Goal: Information Seeking & Learning: Learn about a topic

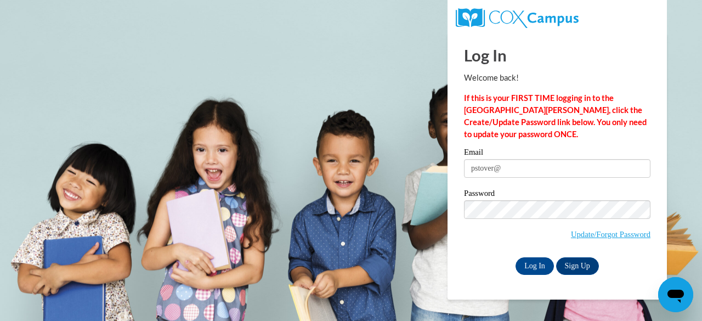
type input "[EMAIL_ADDRESS][DOMAIN_NAME]"
click at [542, 260] on input "Log In" at bounding box center [534, 266] width 38 height 18
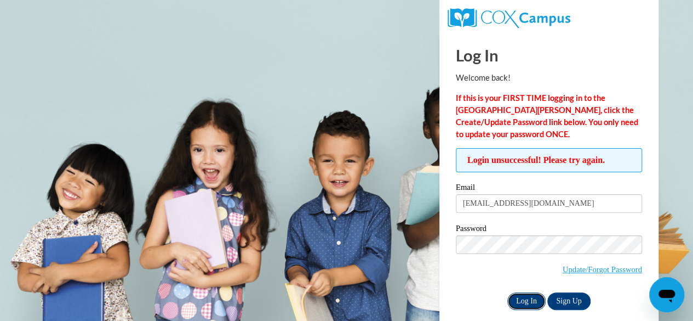
click at [531, 301] on input "Log In" at bounding box center [527, 301] width 38 height 18
click at [530, 305] on input "Log In" at bounding box center [527, 301] width 38 height 18
click at [524, 294] on input "Log In" at bounding box center [527, 301] width 38 height 18
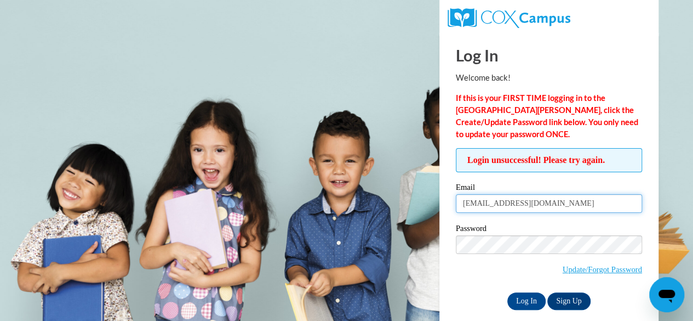
click at [565, 206] on input "[EMAIL_ADDRESS][DOMAIN_NAME]" at bounding box center [549, 203] width 186 height 19
type input "p"
type input "[EMAIL_ADDRESS][DOMAIN_NAME]"
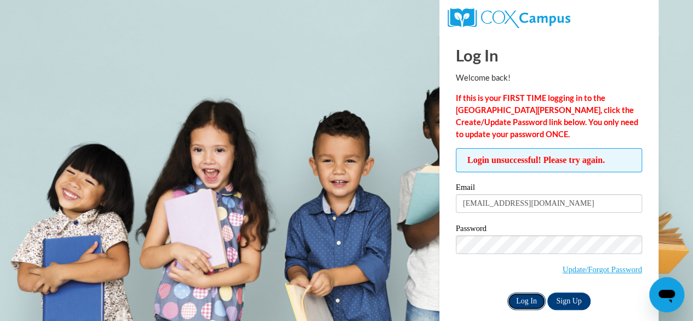
click at [523, 297] on input "Log In" at bounding box center [527, 301] width 38 height 18
click at [526, 293] on input "Log In" at bounding box center [527, 301] width 38 height 18
click at [525, 297] on input "Log In" at bounding box center [527, 301] width 38 height 18
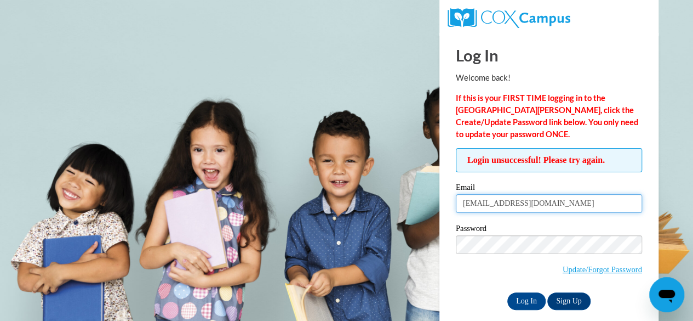
click at [572, 203] on input "[EMAIL_ADDRESS][DOMAIN_NAME]" at bounding box center [549, 203] width 186 height 19
type input "p"
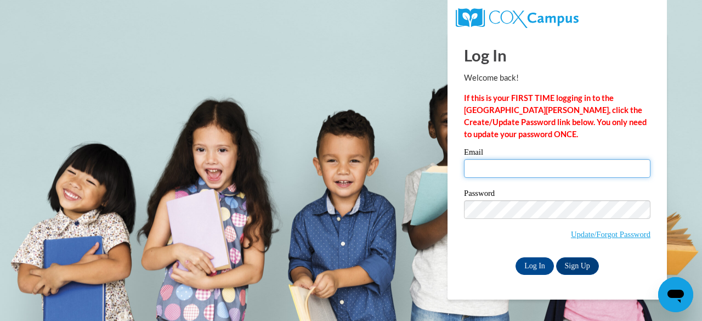
click at [509, 164] on input "Email" at bounding box center [557, 168] width 186 height 19
type input "pstover@lawrenceal.org"
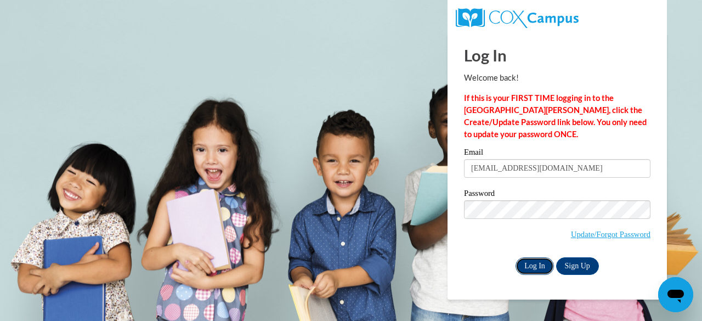
click at [543, 267] on input "Log In" at bounding box center [534, 266] width 38 height 18
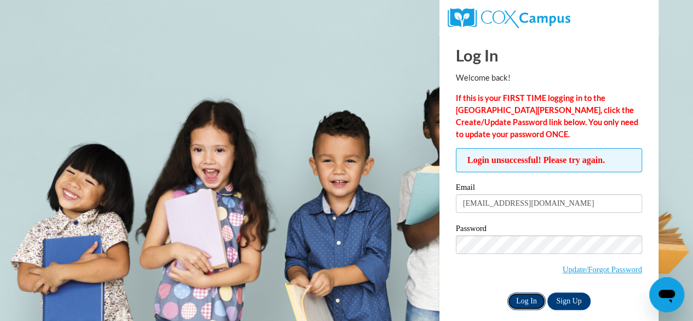
click at [536, 299] on input "Log In" at bounding box center [527, 301] width 38 height 18
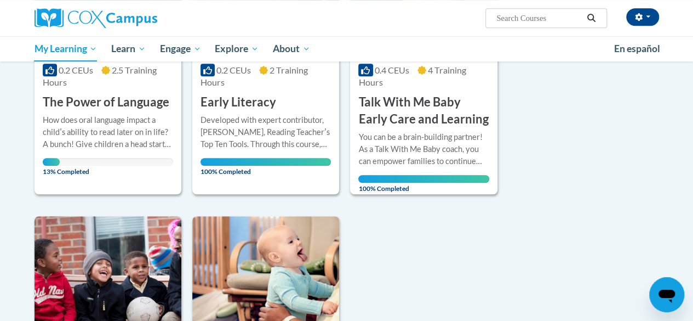
scroll to position [219, 0]
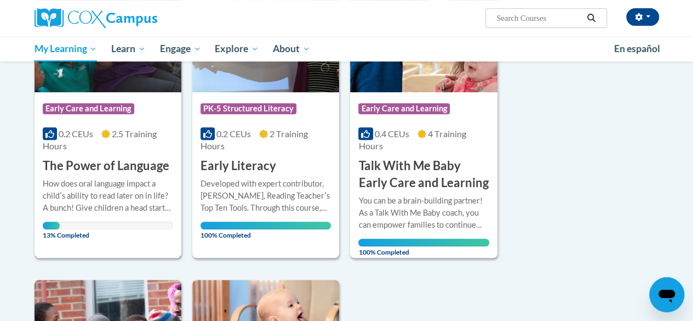
click at [108, 164] on h3 "The Power of Language" at bounding box center [106, 165] width 127 height 17
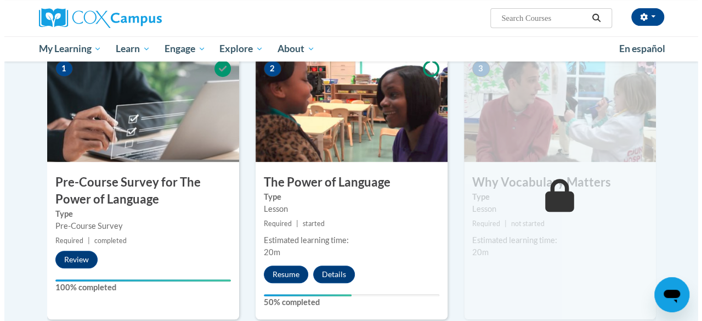
scroll to position [274, 0]
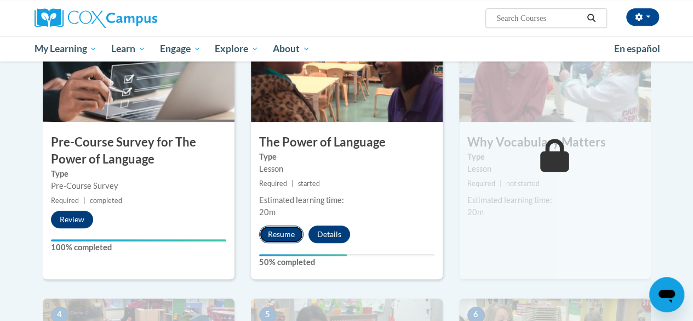
click at [280, 237] on button "Resume" at bounding box center [281, 234] width 44 height 18
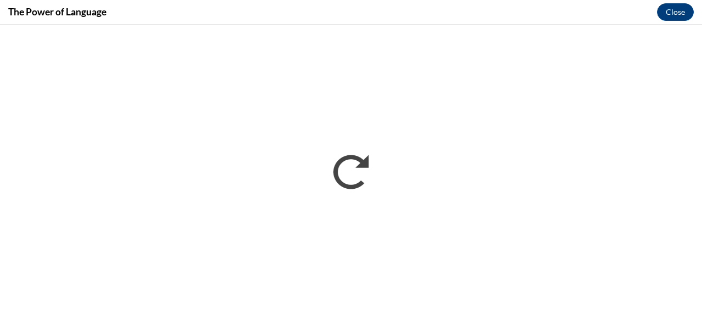
scroll to position [0, 0]
